Goal: Information Seeking & Learning: Learn about a topic

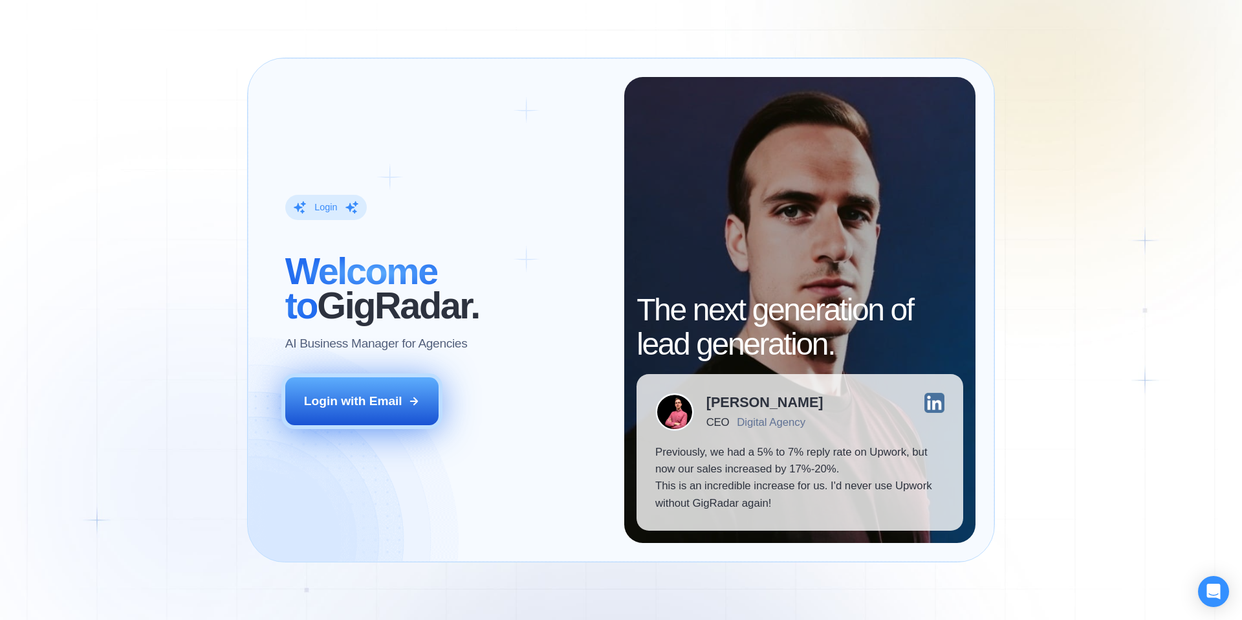
click at [383, 399] on div "Login with Email" at bounding box center [353, 401] width 98 height 17
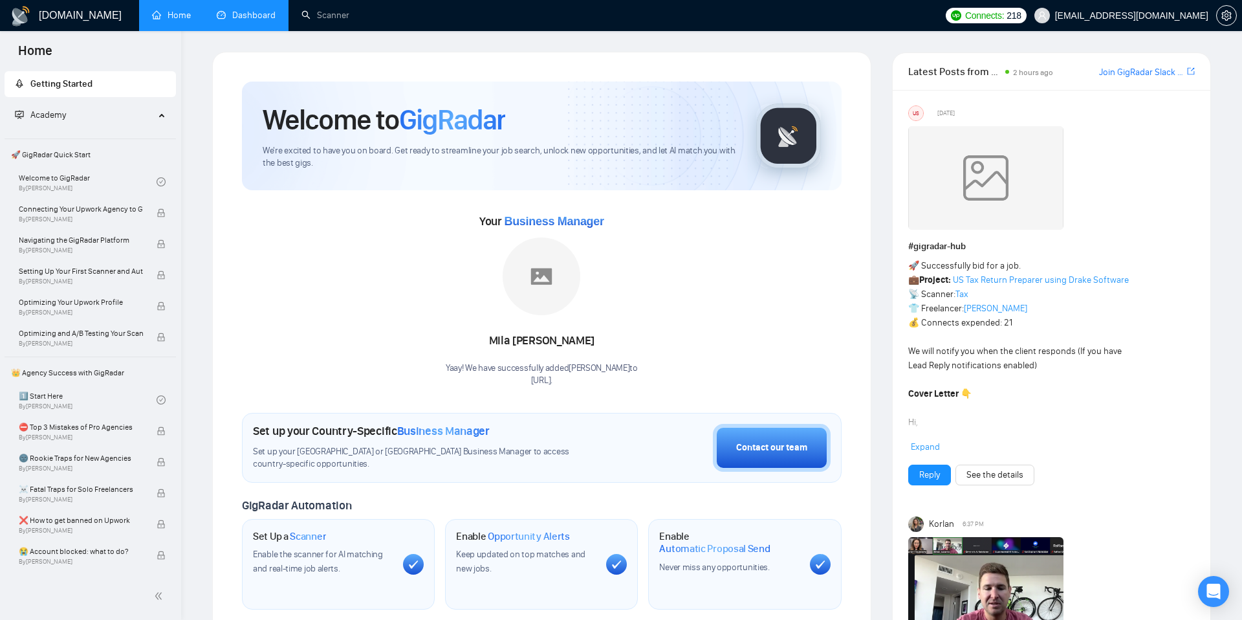
click at [235, 21] on link "Dashboard" at bounding box center [246, 15] width 59 height 11
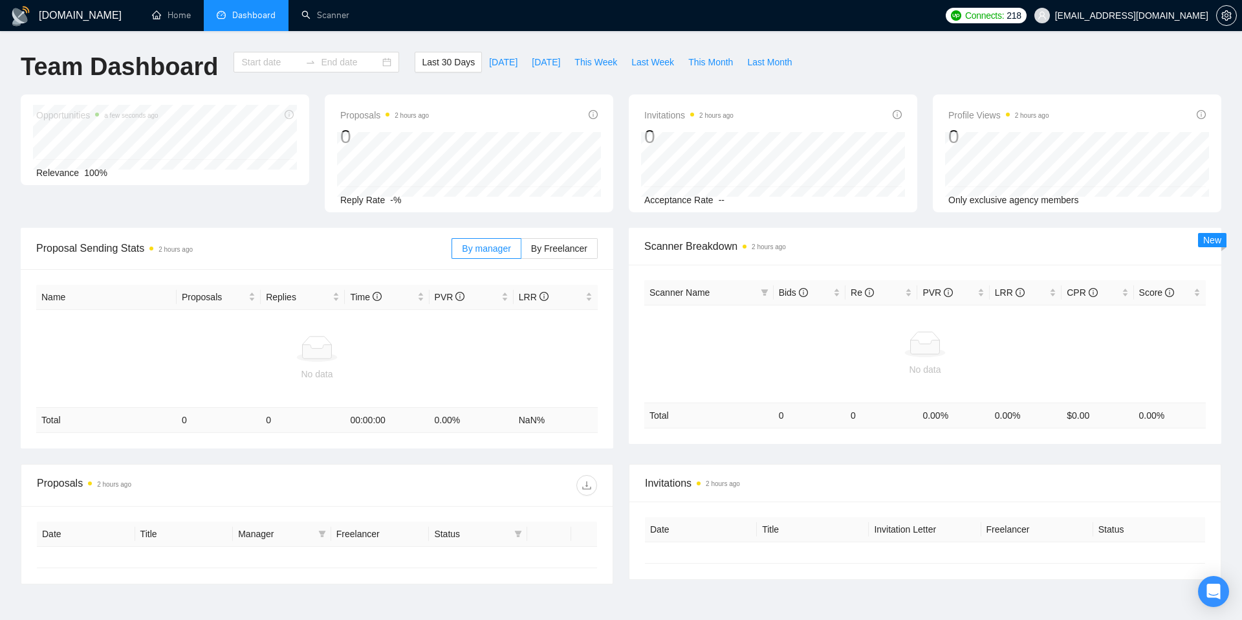
type input "2025-08-12"
type input "2025-09-11"
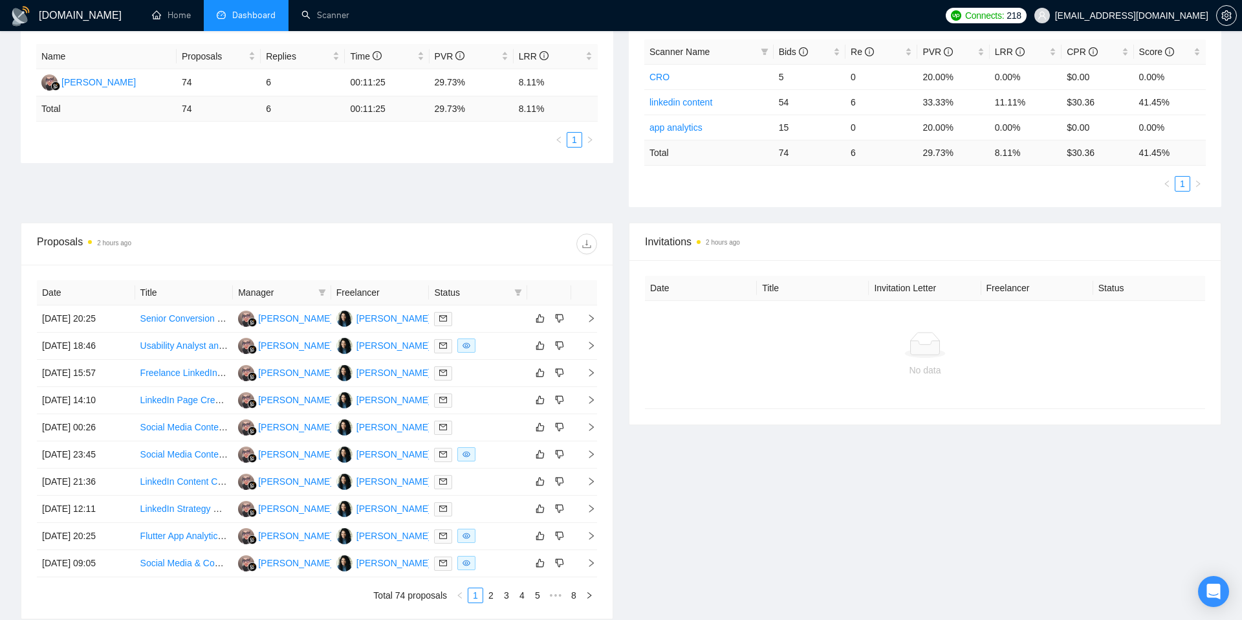
scroll to position [243, 0]
click at [100, 316] on td "10 Sep, 2025 20:25" at bounding box center [86, 316] width 98 height 27
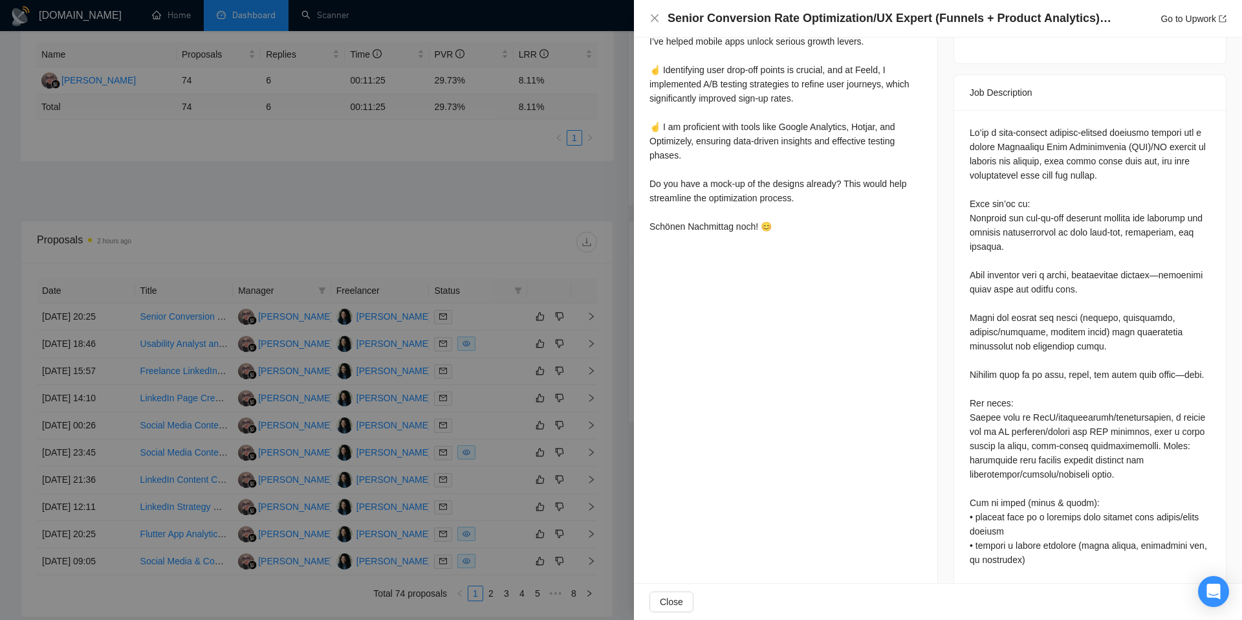
scroll to position [523, 0]
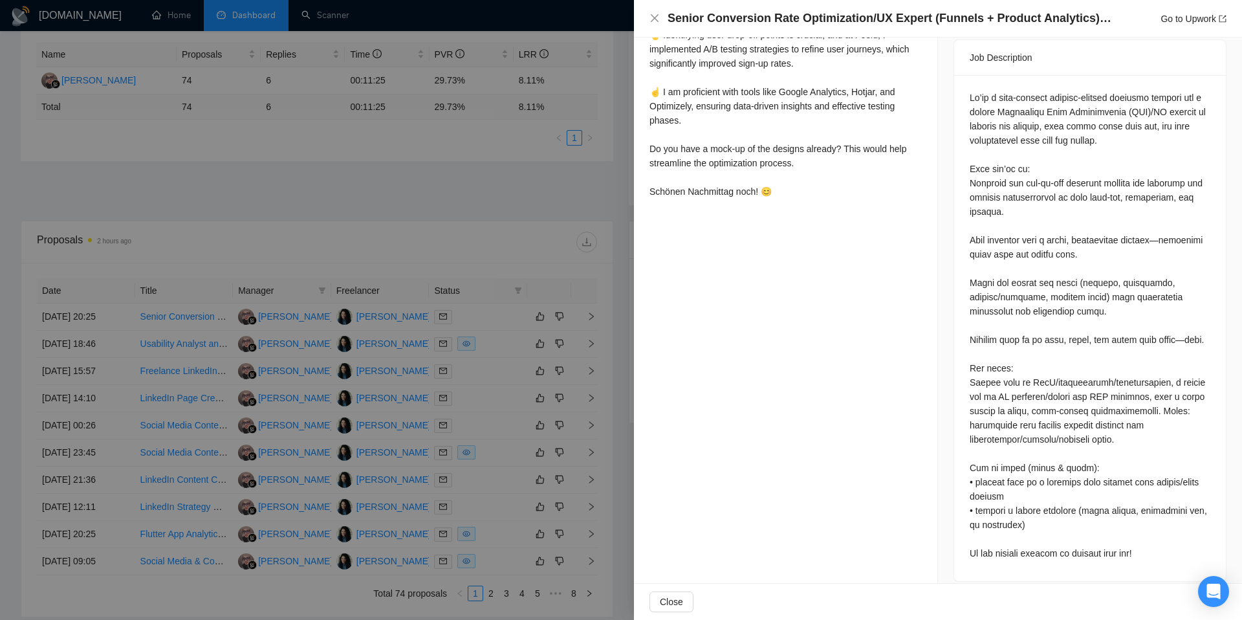
click at [501, 182] on div at bounding box center [621, 310] width 1242 height 620
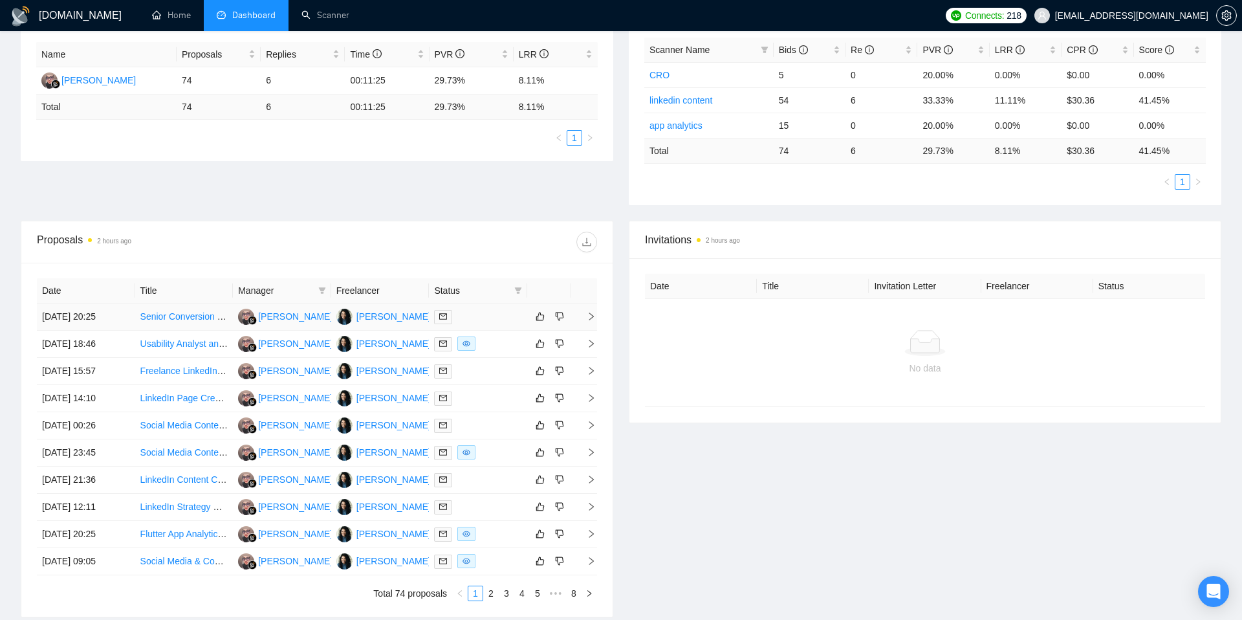
click at [191, 314] on link "Senior Conversion Rate Optimization/UX Expert (Funnels + Product Analytics) for…" at bounding box center [337, 316] width 395 height 10
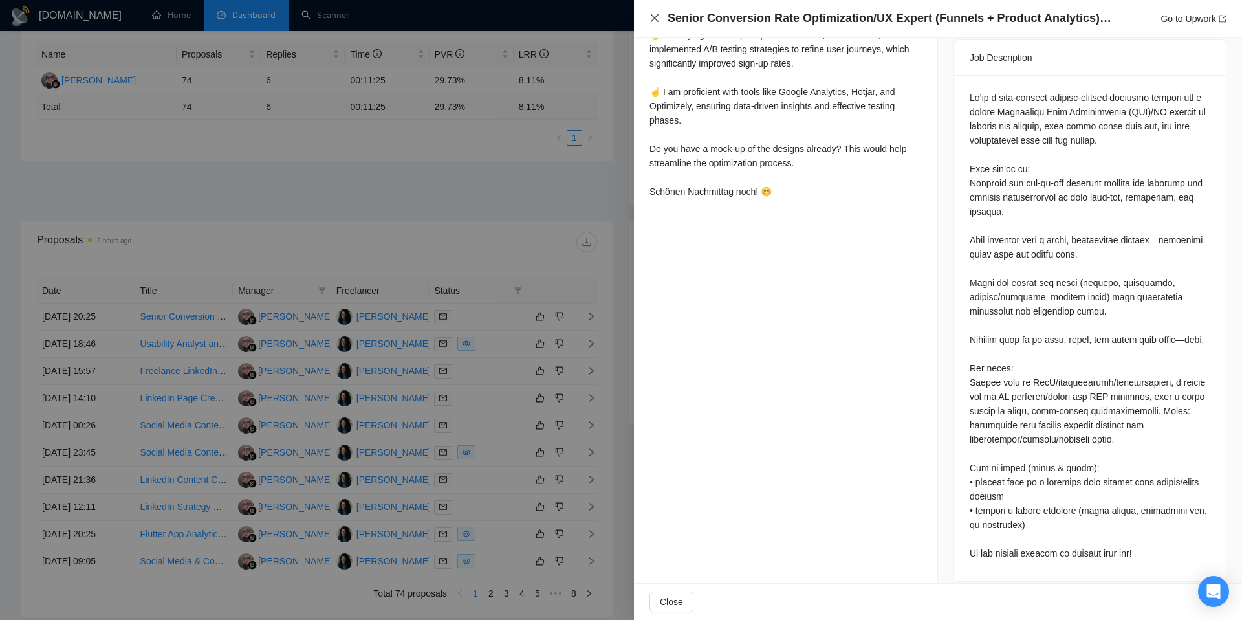
click at [652, 18] on icon "close" at bounding box center [654, 18] width 10 height 10
